Goal: Information Seeking & Learning: Check status

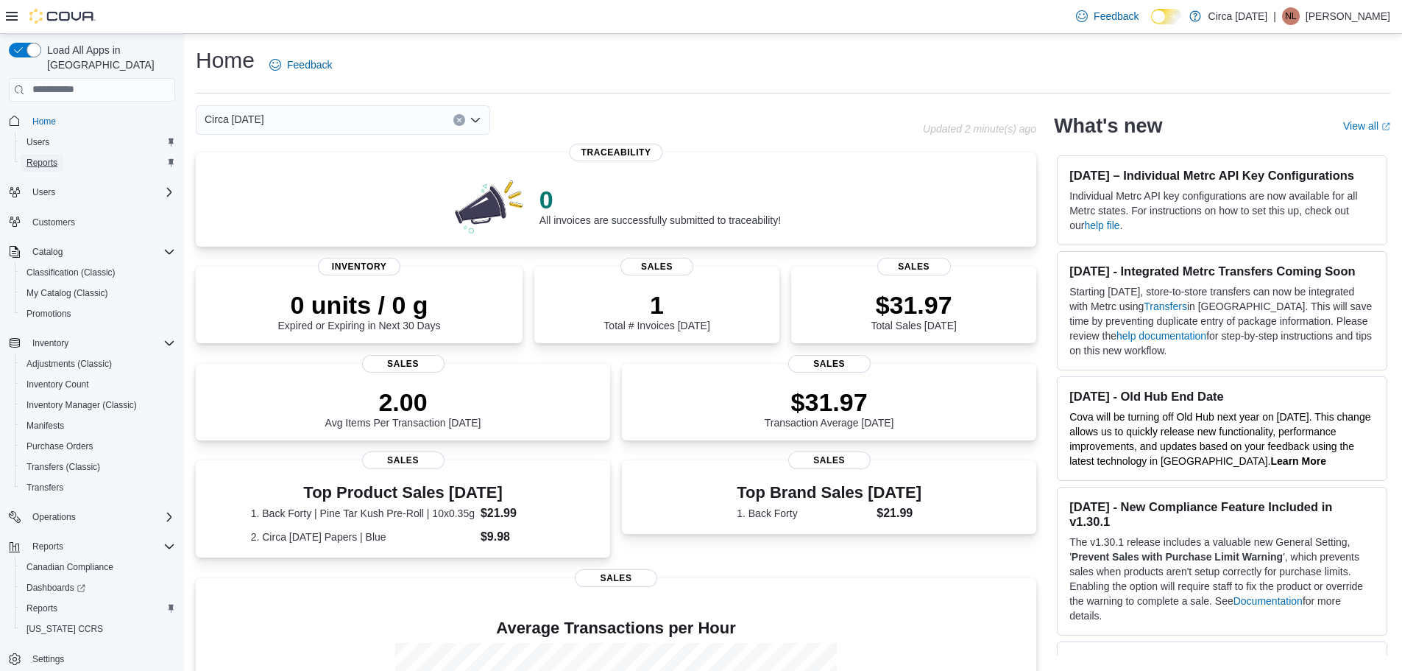
click at [41, 157] on span "Reports" at bounding box center [41, 163] width 31 height 12
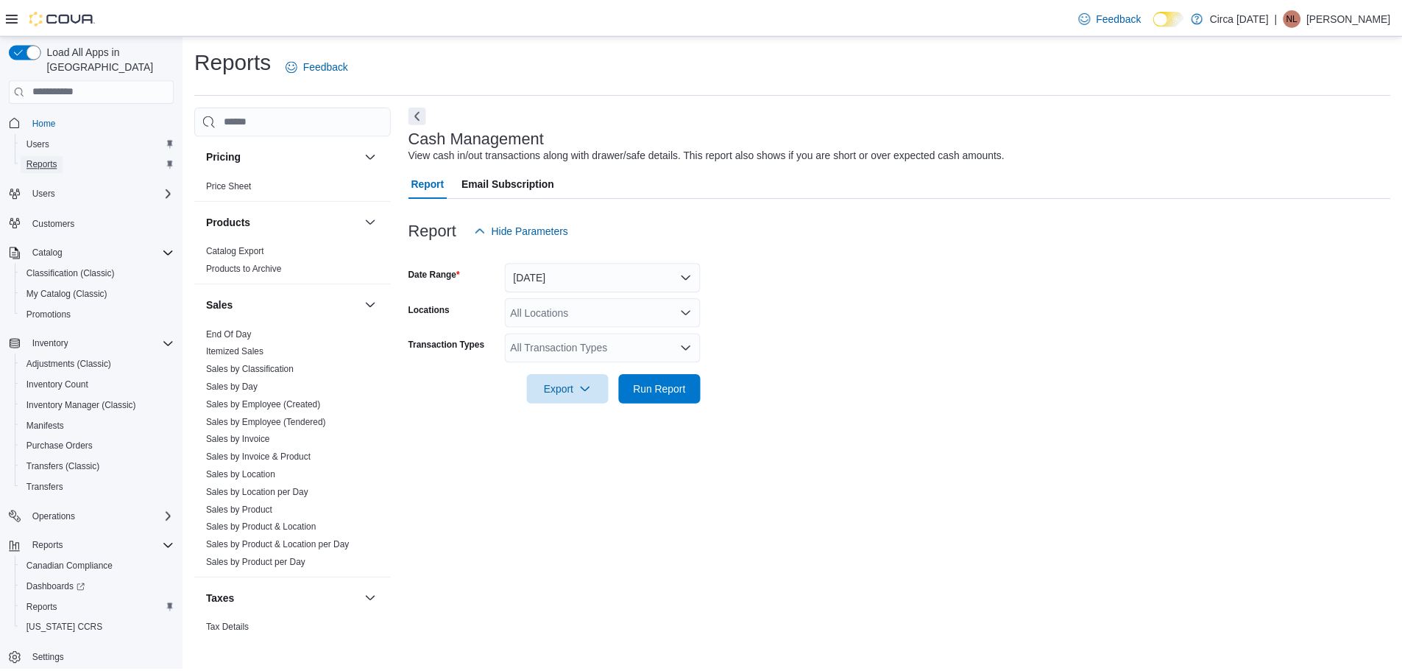
scroll to position [883, 0]
click at [261, 330] on span "End Of Day" at bounding box center [295, 328] width 186 height 18
click at [227, 330] on link "End Of Day" at bounding box center [231, 327] width 46 height 10
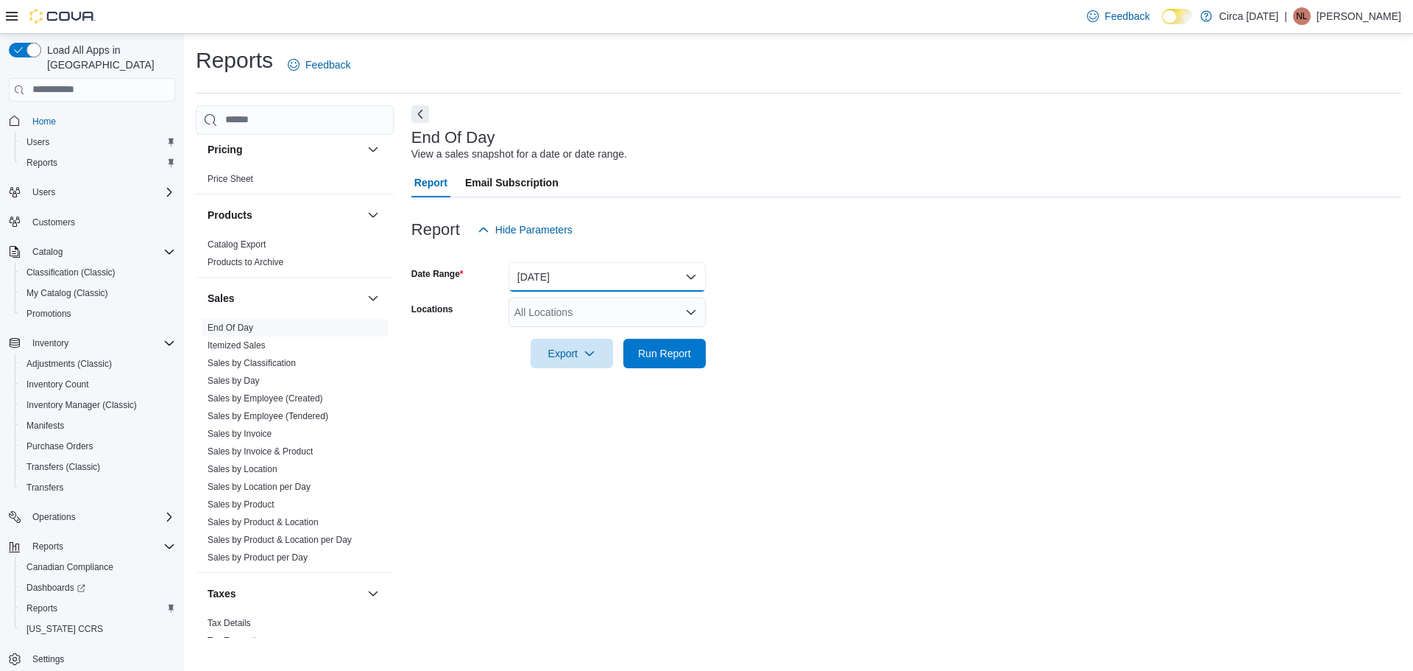
click at [540, 268] on button "[DATE]" at bounding box center [607, 276] width 197 height 29
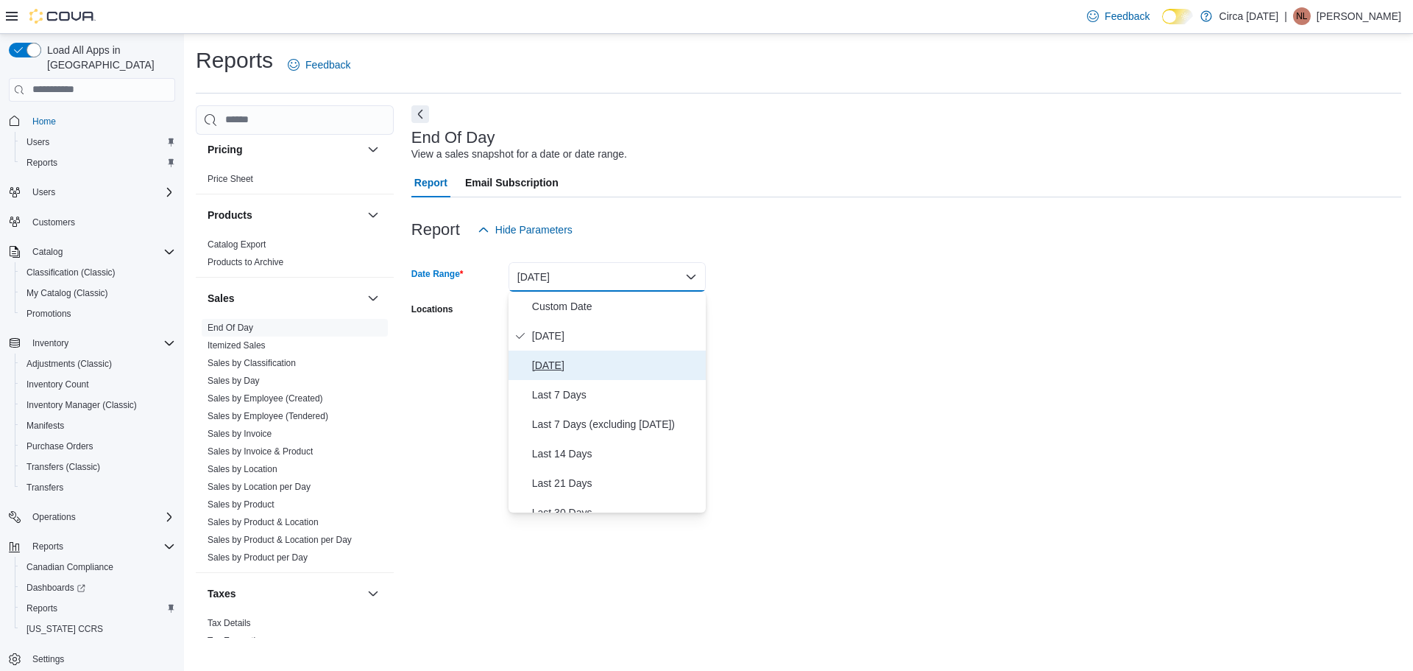
click at [567, 361] on span "[DATE]" at bounding box center [616, 365] width 168 height 18
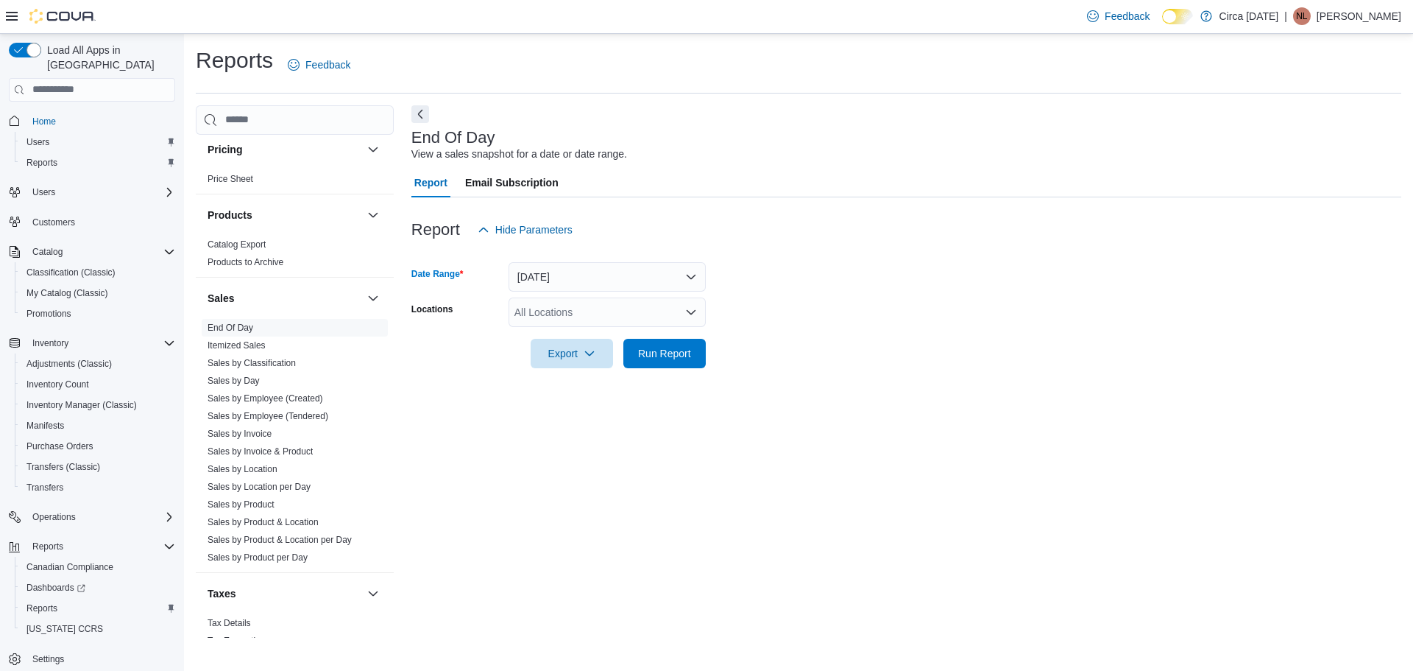
drag, startPoint x: 941, startPoint y: 328, endPoint x: 827, endPoint y: 320, distance: 114.4
click at [934, 328] on div at bounding box center [906, 333] width 990 height 12
click at [602, 305] on div "All Locations" at bounding box center [607, 311] width 197 height 29
click at [566, 357] on span "Circa [DATE]" at bounding box center [570, 358] width 60 height 15
drag, startPoint x: 835, startPoint y: 376, endPoint x: 693, endPoint y: 372, distance: 141.4
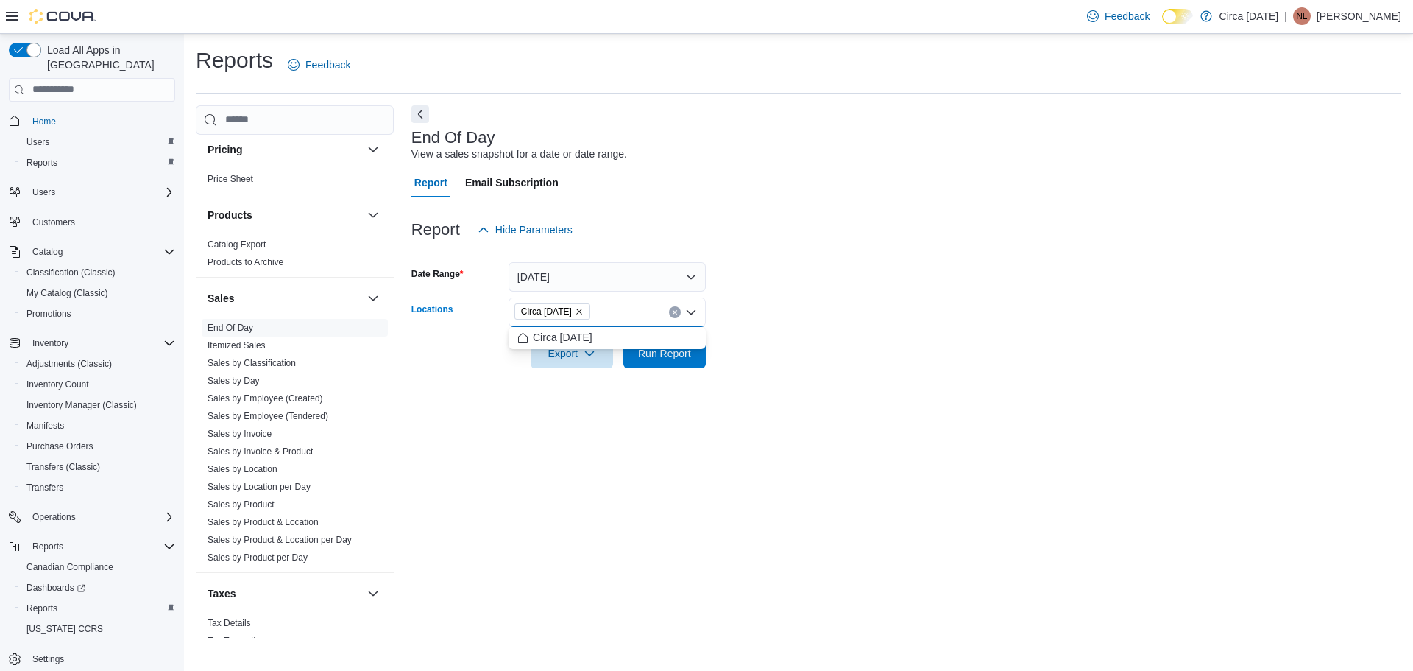
click at [824, 380] on div at bounding box center [906, 377] width 990 height 18
click at [663, 353] on span "Run Report" at bounding box center [664, 352] width 53 height 15
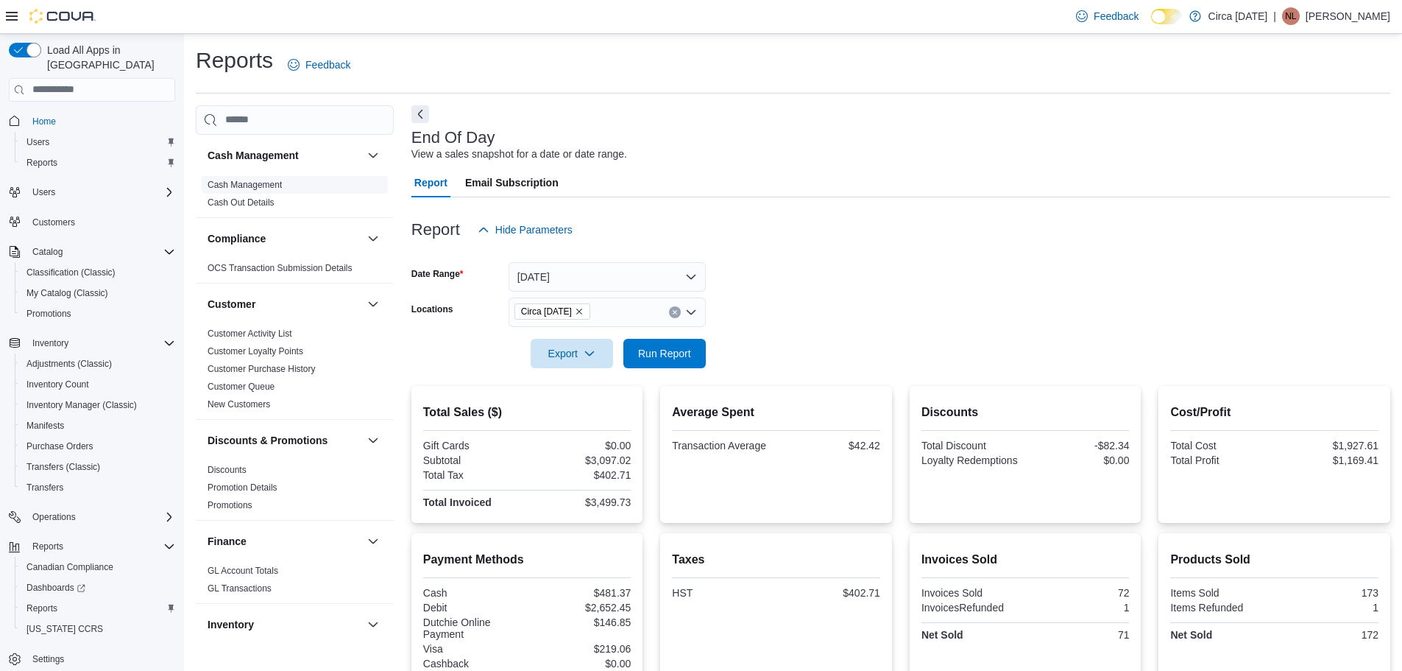
click at [247, 184] on link "Cash Management" at bounding box center [245, 185] width 74 height 10
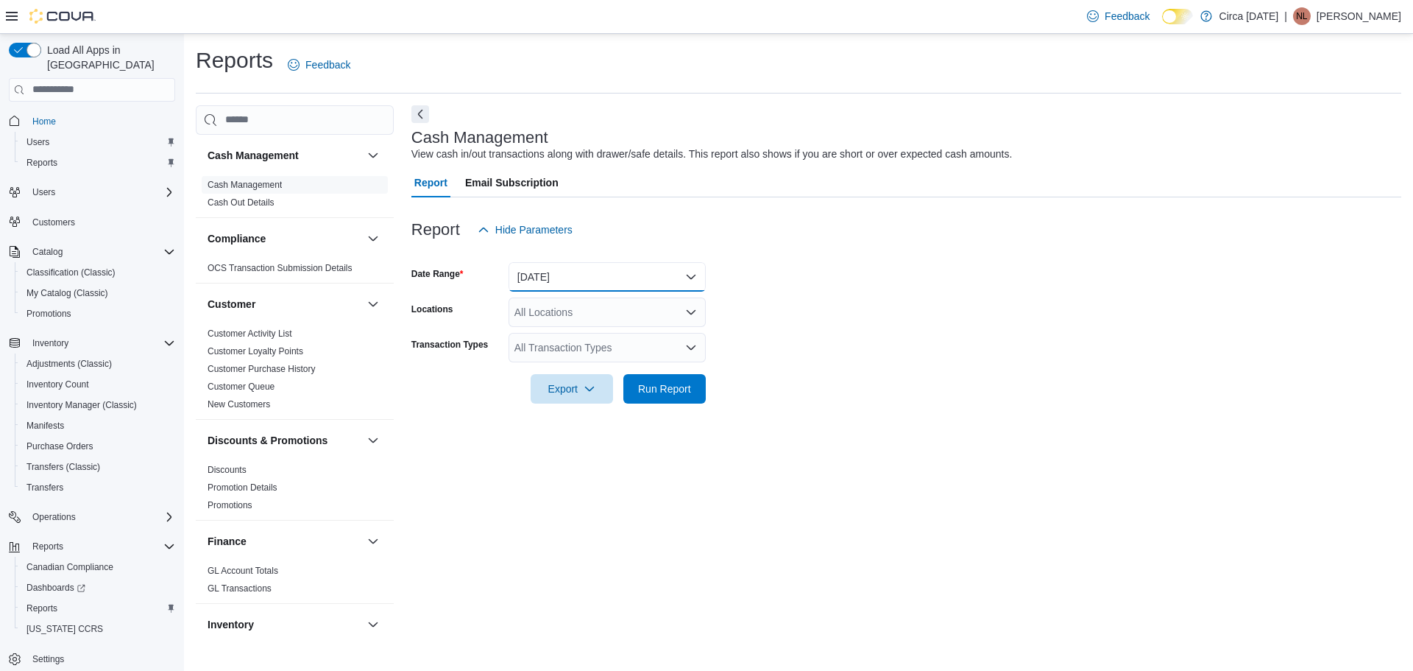
click at [552, 278] on button "[DATE]" at bounding box center [607, 276] width 197 height 29
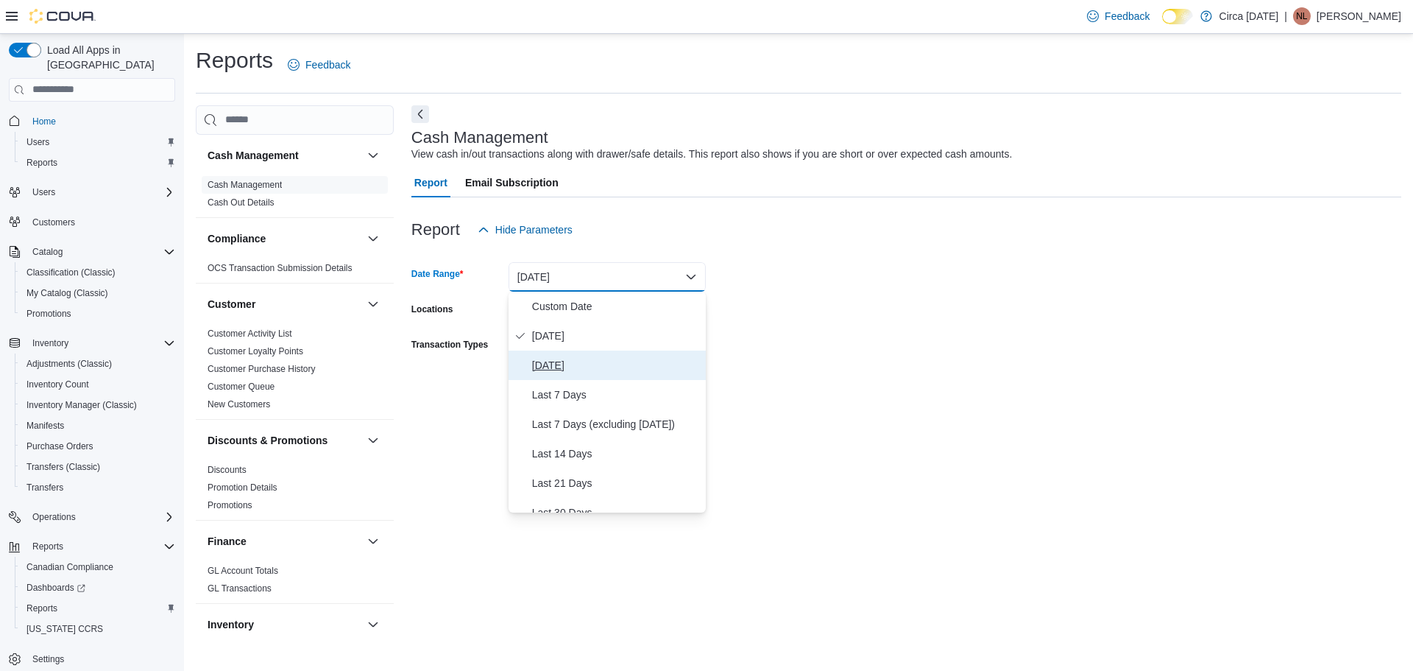
click at [558, 367] on span "[DATE]" at bounding box center [616, 365] width 168 height 18
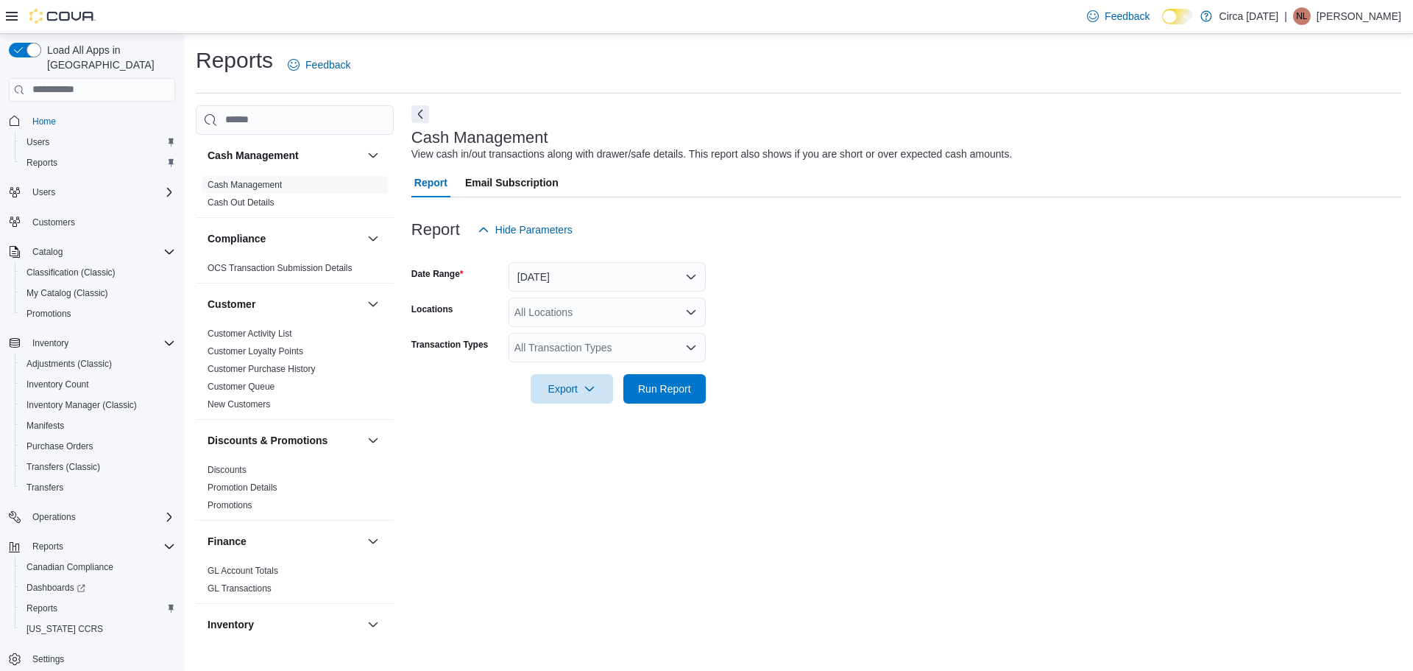
drag, startPoint x: 942, startPoint y: 353, endPoint x: 481, endPoint y: 262, distance: 470.4
click at [909, 353] on form "Date Range [DATE] Locations All Locations Transaction Types All Transaction Typ…" at bounding box center [906, 323] width 990 height 159
click at [546, 314] on div "All Locations" at bounding box center [607, 311] width 197 height 29
click at [542, 361] on span "Circa [DATE]" at bounding box center [570, 358] width 60 height 15
drag, startPoint x: 911, startPoint y: 387, endPoint x: 643, endPoint y: 374, distance: 267.5
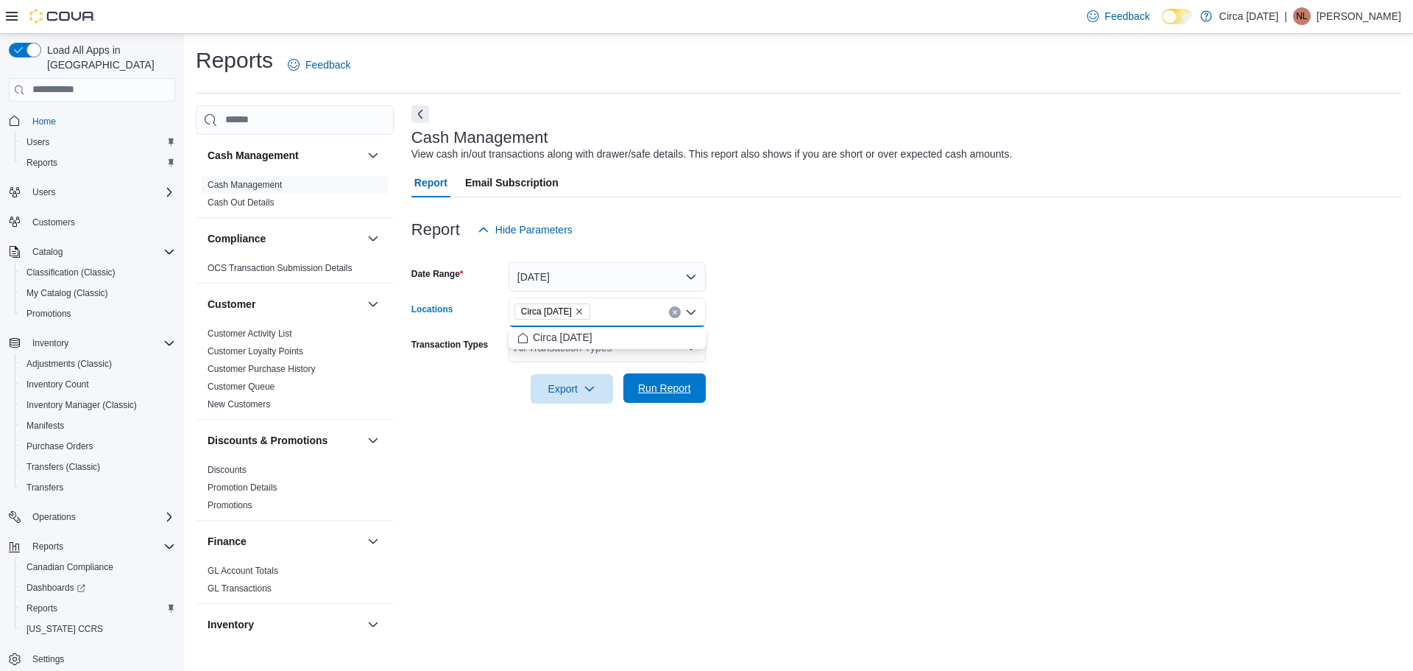
click at [874, 385] on form "Date Range [DATE] Locations Circa [DATE] Combo box. Selected. Circa [DATE]. Pre…" at bounding box center [906, 323] width 990 height 159
click at [593, 350] on div "All Transaction Types" at bounding box center [607, 347] width 197 height 29
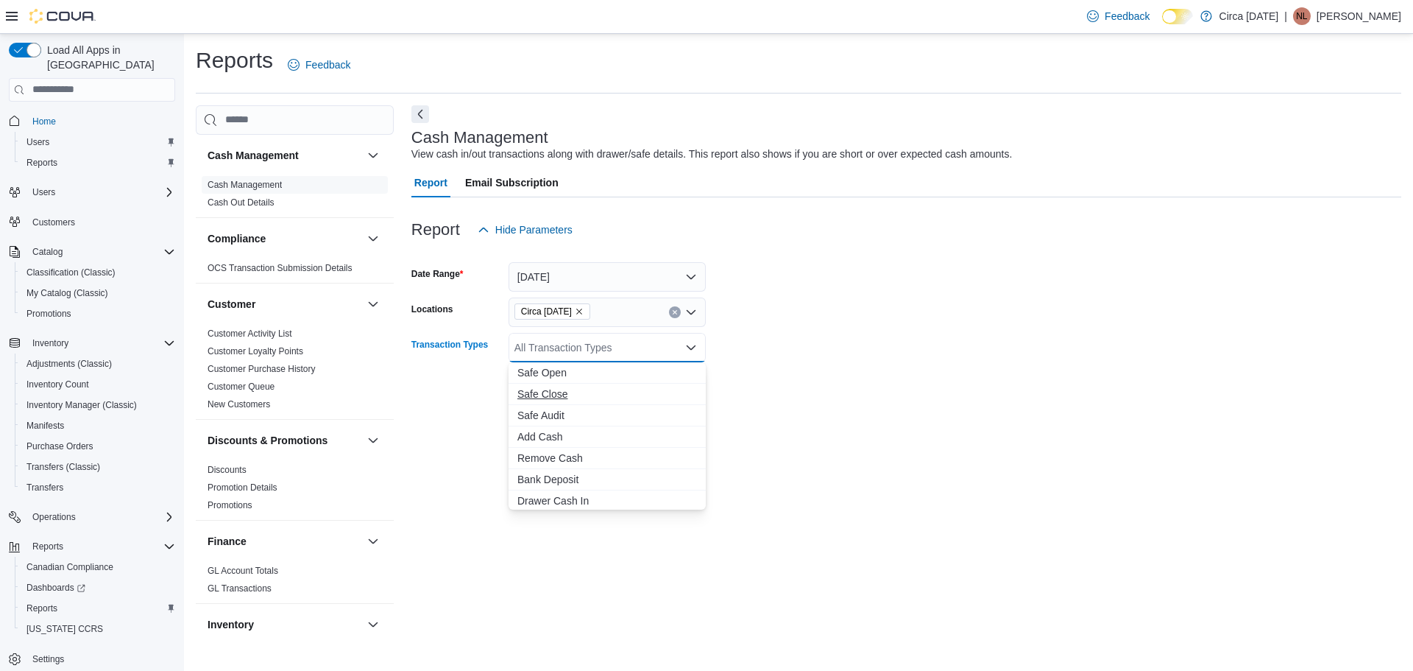
click at [551, 396] on span "Safe Close" at bounding box center [607, 393] width 180 height 15
click at [970, 358] on form "Date Range [DATE] Locations Circa [DATE] Transaction Types Safe Close Combo box…" at bounding box center [906, 323] width 990 height 159
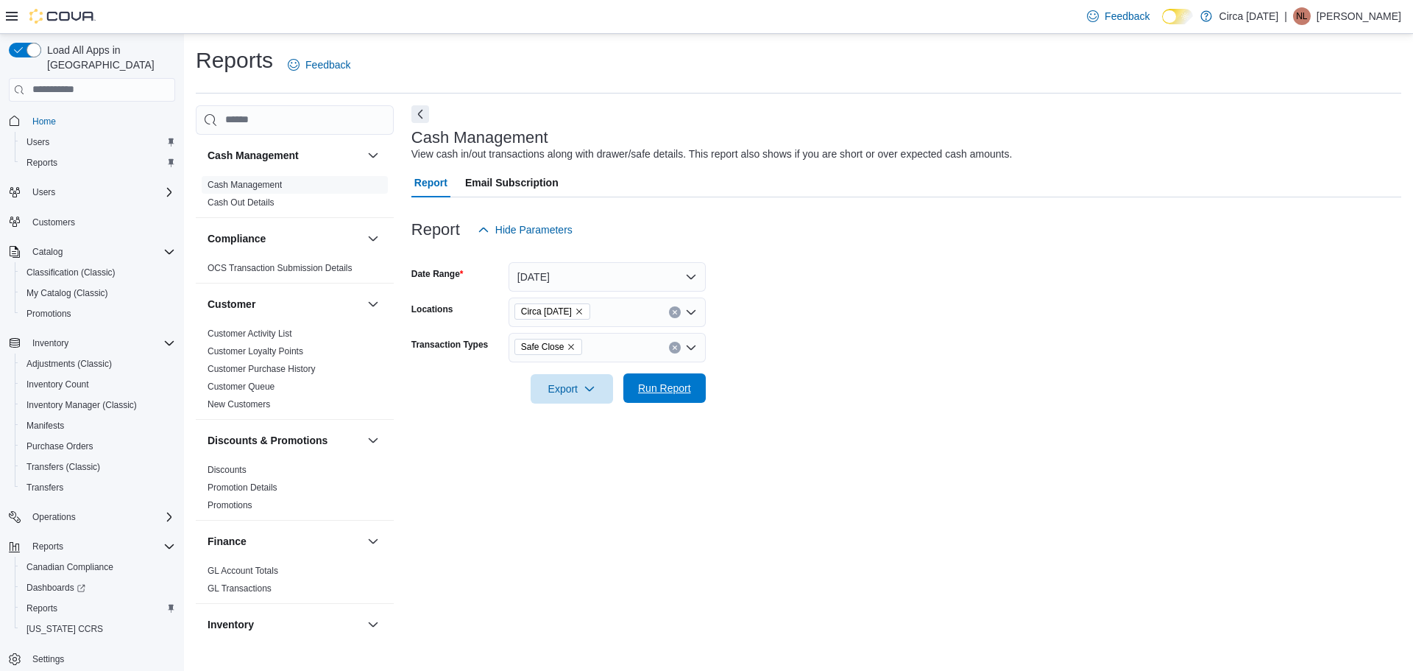
click at [665, 389] on span "Run Report" at bounding box center [664, 388] width 53 height 15
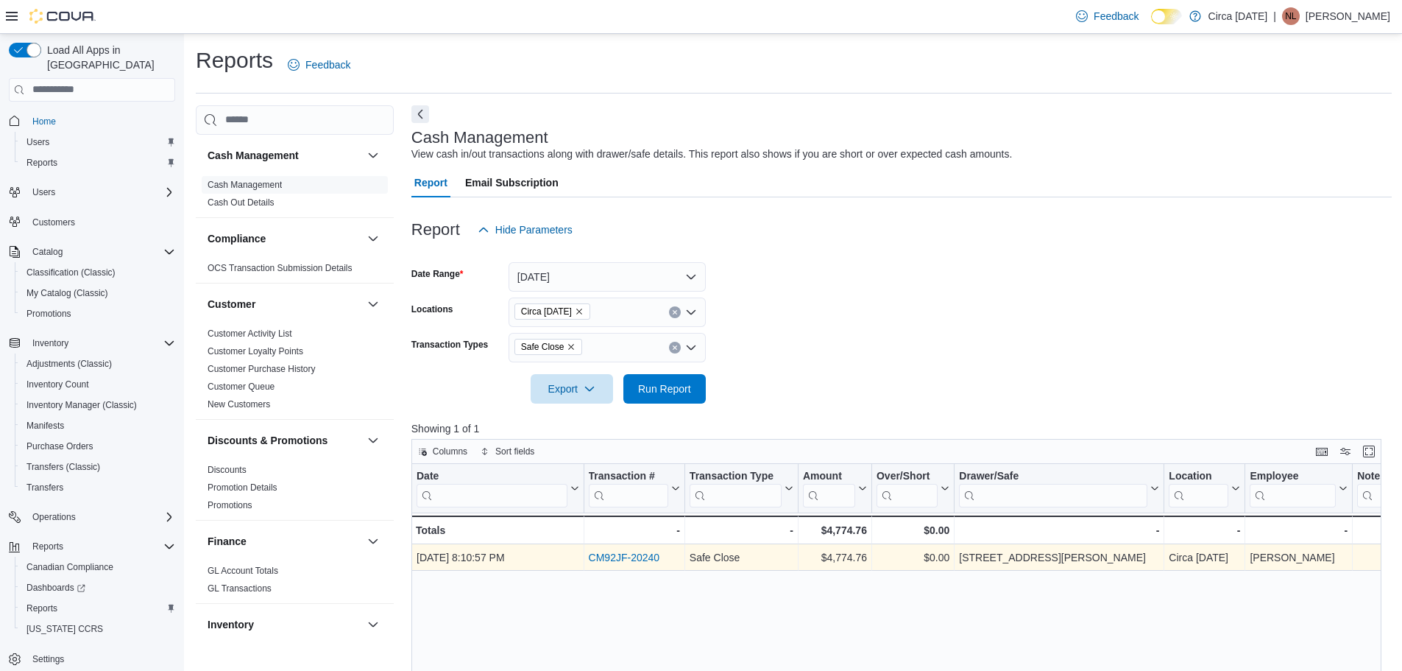
click at [642, 556] on link "CM92JF-20240" at bounding box center [623, 557] width 71 height 12
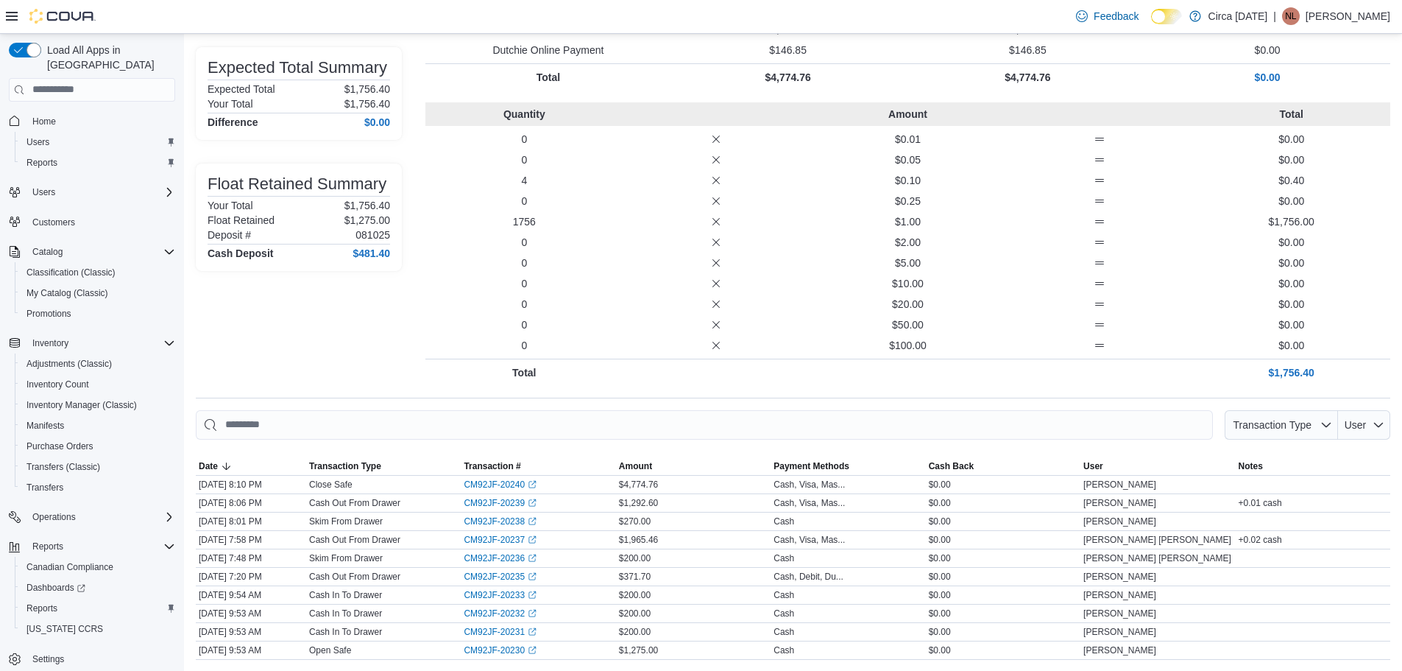
scroll to position [202, 0]
